Goal: Book appointment/travel/reservation

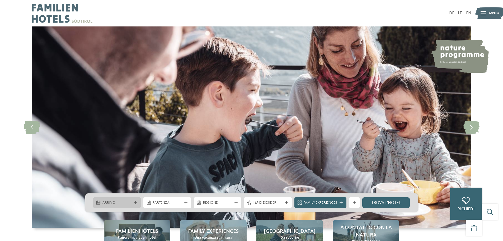
click at [129, 201] on span "Arrivo" at bounding box center [116, 202] width 29 height 5
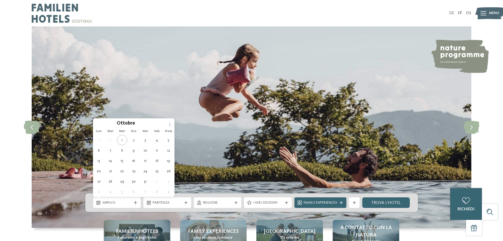
click at [170, 123] on icon at bounding box center [170, 125] width 4 height 4
type div "[DATE]"
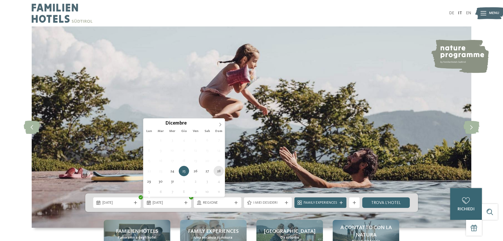
type div "[DATE]"
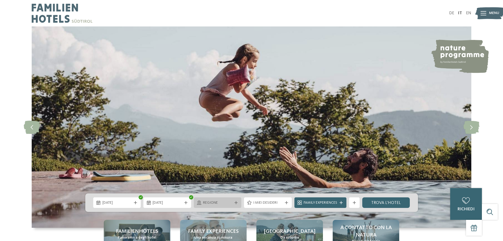
click at [209, 202] on span "Regione" at bounding box center [217, 202] width 29 height 5
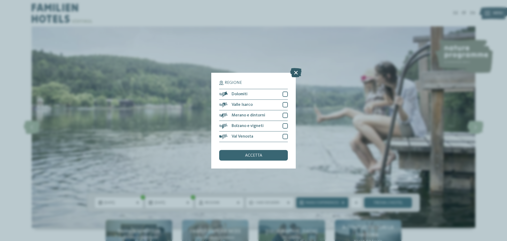
click at [296, 74] on icon at bounding box center [295, 72] width 11 height 9
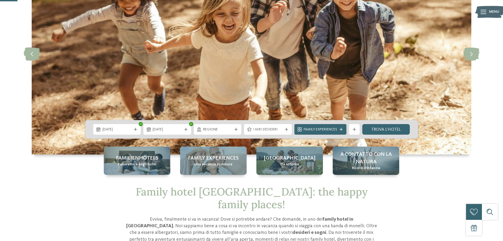
scroll to position [79, 0]
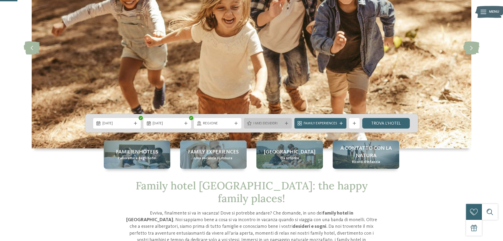
click at [276, 121] on span "I miei desideri" at bounding box center [267, 123] width 29 height 5
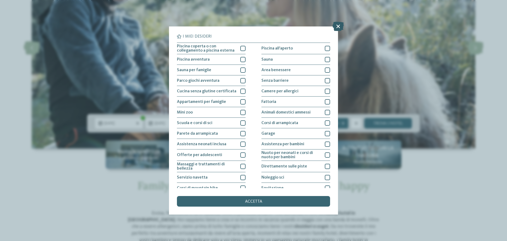
click at [334, 24] on icon at bounding box center [337, 26] width 11 height 9
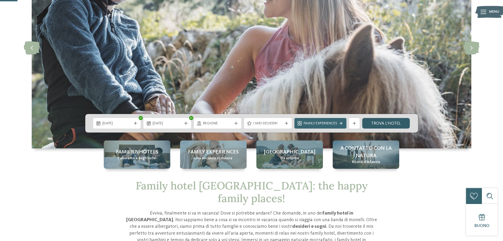
click at [383, 122] on link "trova l’hotel" at bounding box center [386, 123] width 48 height 11
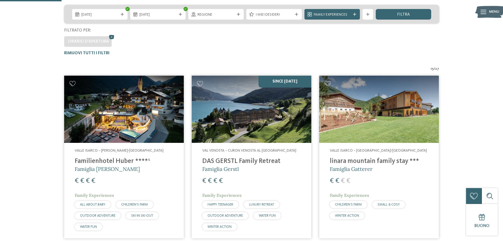
scroll to position [140, 0]
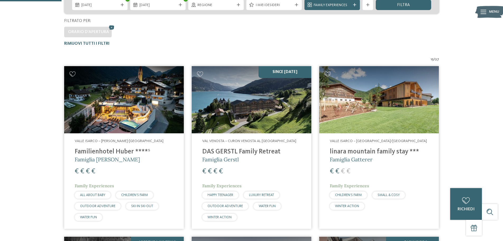
click at [417, 117] on img at bounding box center [379, 99] width 120 height 67
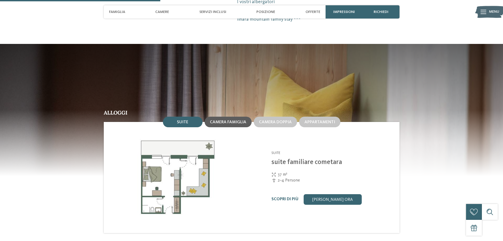
scroll to position [502, 0]
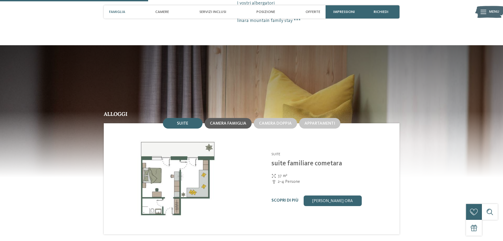
click at [228, 121] on span "Camera famiglia" at bounding box center [228, 123] width 36 height 4
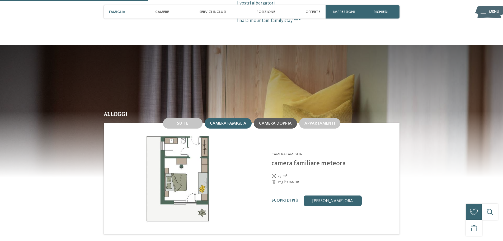
click at [257, 118] on div "Camera doppia" at bounding box center [275, 123] width 43 height 11
click at [297, 117] on div "Camera doppia" at bounding box center [275, 123] width 45 height 13
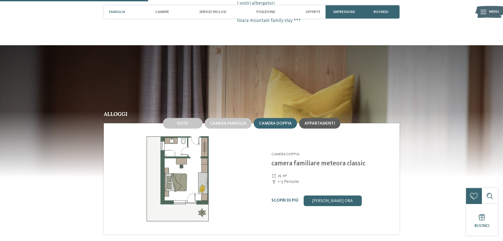
click at [307, 121] on span "Appartamenti" at bounding box center [319, 123] width 31 height 4
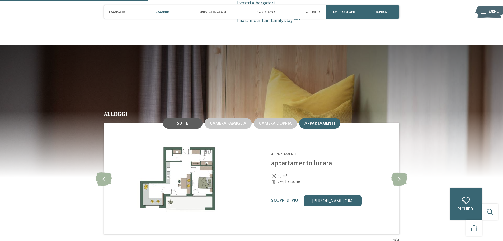
click at [185, 118] on div "Suite" at bounding box center [183, 123] width 40 height 11
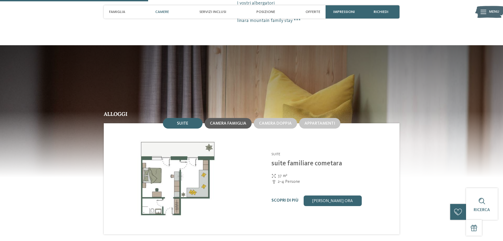
click at [219, 118] on div "Camera famiglia" at bounding box center [228, 123] width 47 height 11
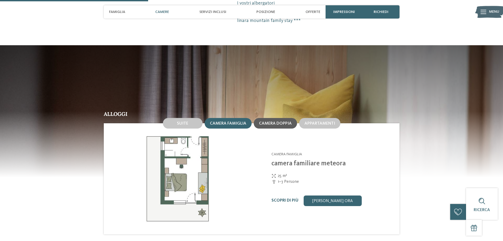
click at [275, 121] on span "Camera doppia" at bounding box center [275, 123] width 33 height 4
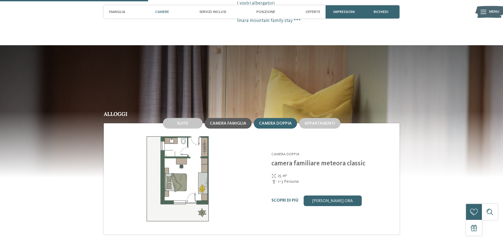
click at [231, 120] on div "Camera famiglia" at bounding box center [228, 123] width 47 height 11
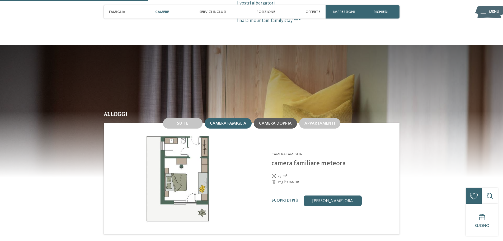
click at [264, 121] on div "Camera doppia" at bounding box center [275, 123] width 43 height 11
click at [235, 121] on div "Camera famiglia" at bounding box center [228, 123] width 47 height 11
click at [265, 122] on div "Camera doppia" at bounding box center [275, 123] width 43 height 11
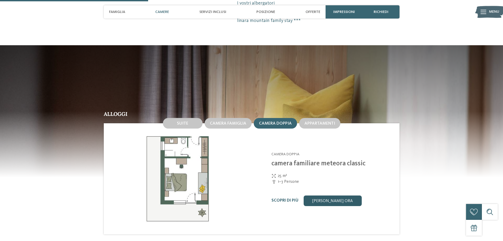
click at [333, 196] on link "[PERSON_NAME] ora" at bounding box center [333, 200] width 58 height 11
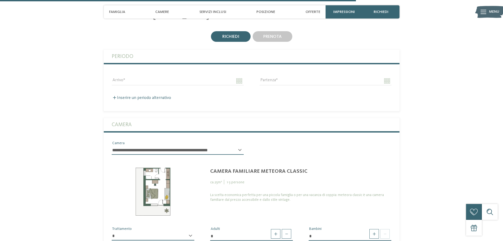
scroll to position [1244, 0]
